Goal: Find specific page/section: Find specific page/section

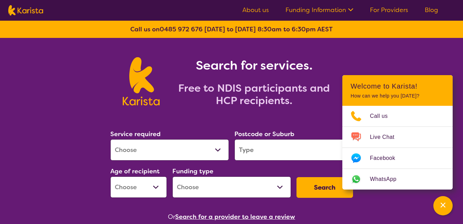
click at [101, 73] on section "Search for services. Free to NDIS participants and HCP recipients." at bounding box center [231, 74] width 265 height 72
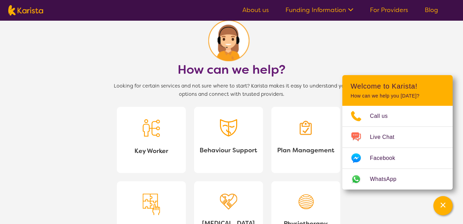
scroll to position [553, 0]
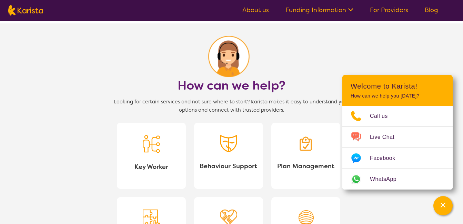
click at [233, 144] on img at bounding box center [228, 143] width 17 height 17
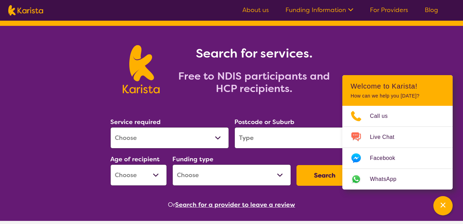
scroll to position [0, 0]
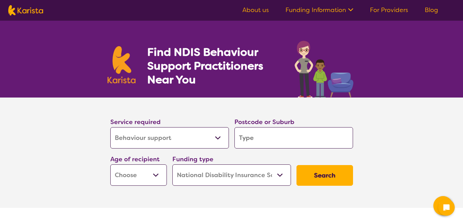
select select "Behaviour support"
select select "NDIS"
select select "Behaviour support"
select select "NDIS"
select select "Behaviour support"
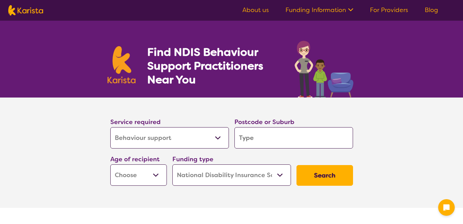
select select "NDIS"
select select "Behaviour support"
select select "NDIS"
